Goal: Transaction & Acquisition: Purchase product/service

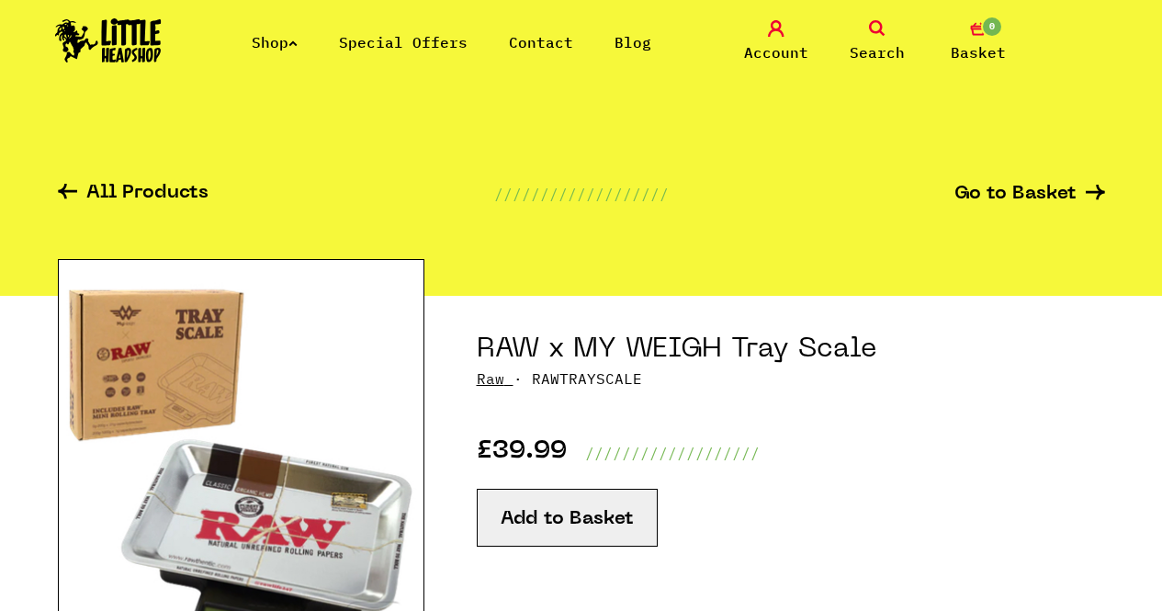
click at [865, 33] on link "Search" at bounding box center [877, 41] width 92 height 43
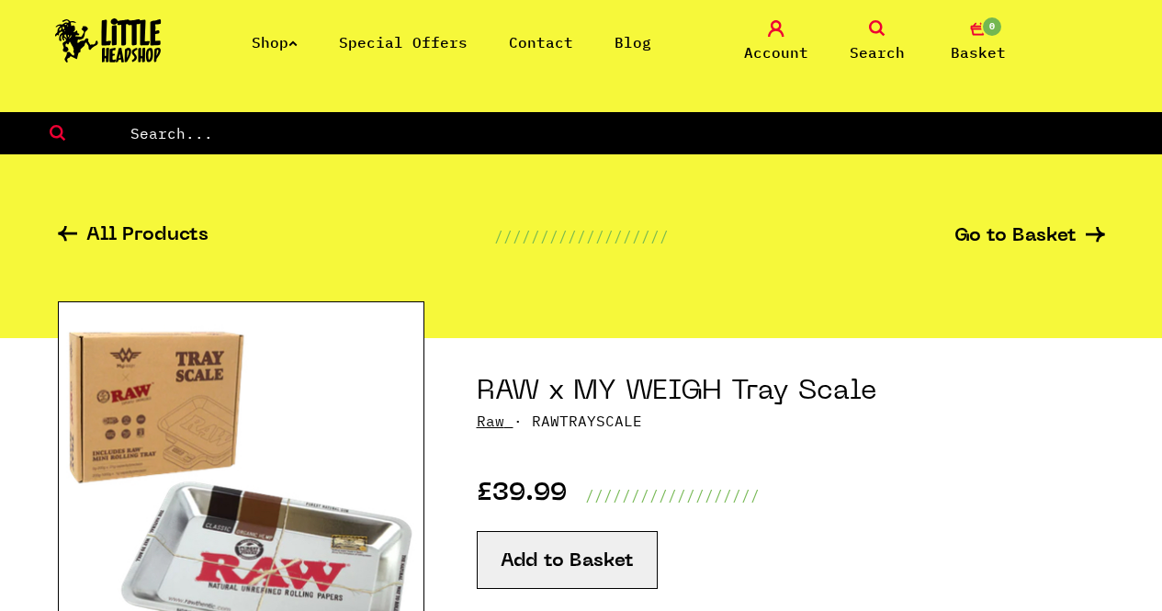
click at [644, 116] on form at bounding box center [581, 133] width 1162 height 42
click at [617, 133] on input "text" at bounding box center [646, 133] width 1034 height 24
type input "raw gripper"
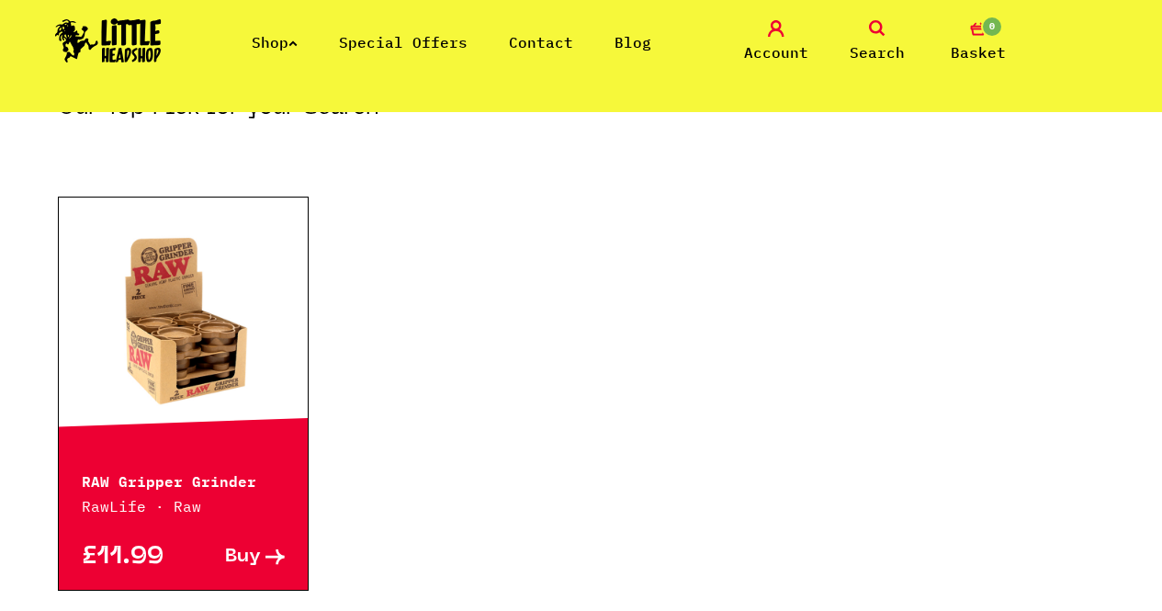
scroll to position [257, 0]
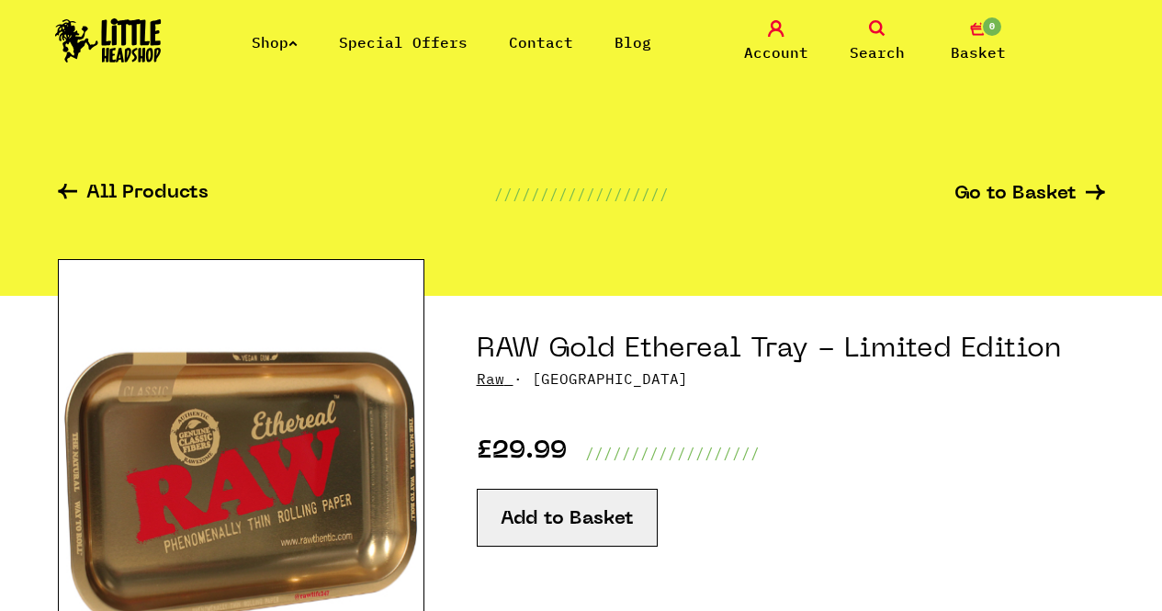
click at [725, 396] on div "£29.99 ///////////////////" at bounding box center [791, 427] width 628 height 74
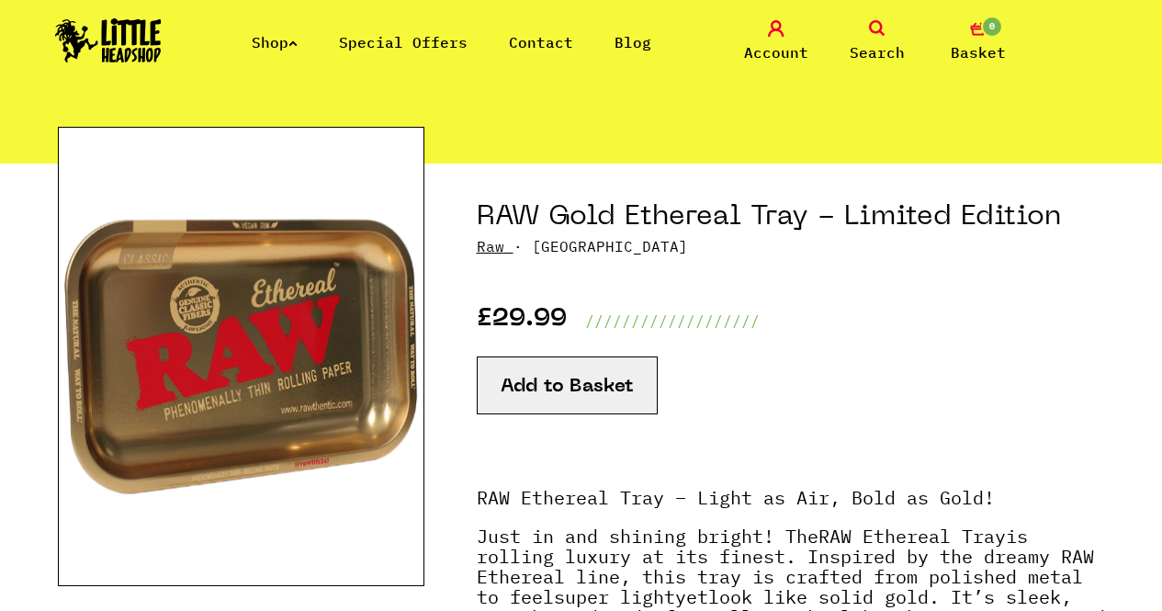
scroll to position [110, 0]
